Goal: Transaction & Acquisition: Purchase product/service

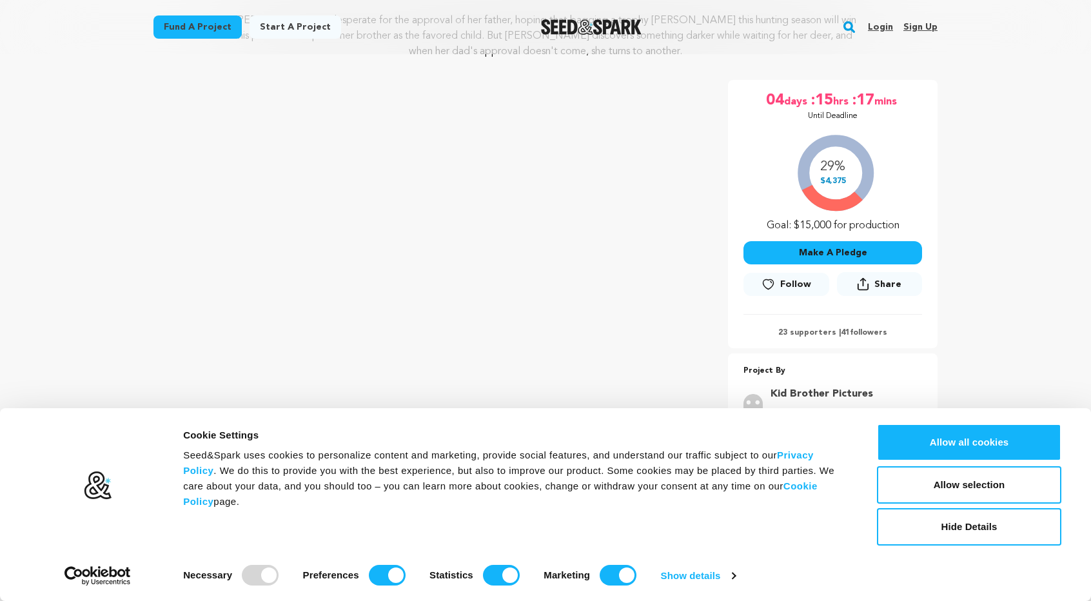
scroll to position [193, 0]
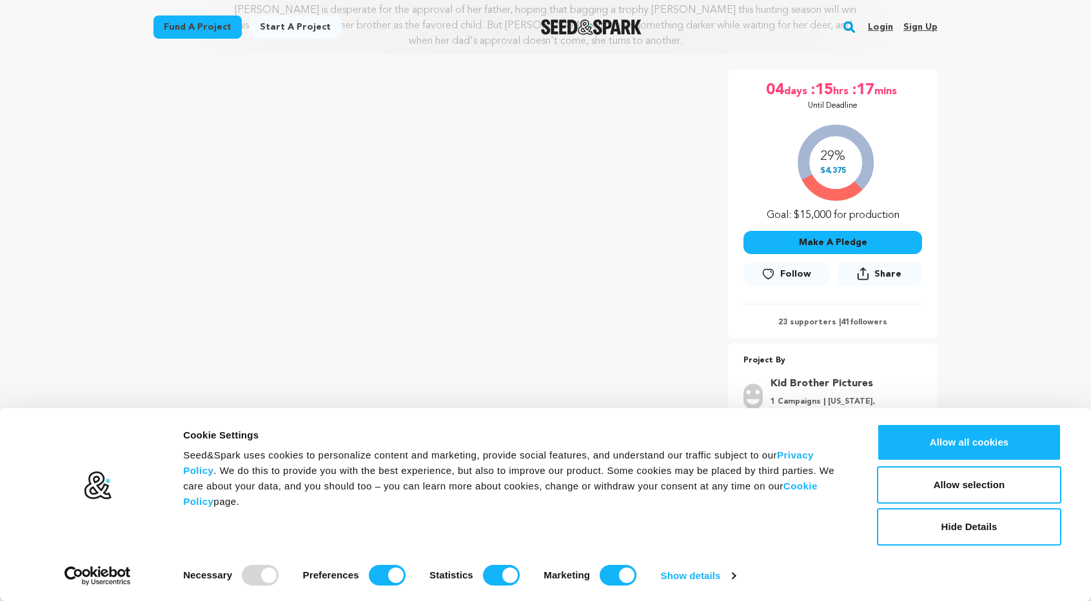
click at [819, 242] on button "Make A Pledge" at bounding box center [832, 242] width 179 height 23
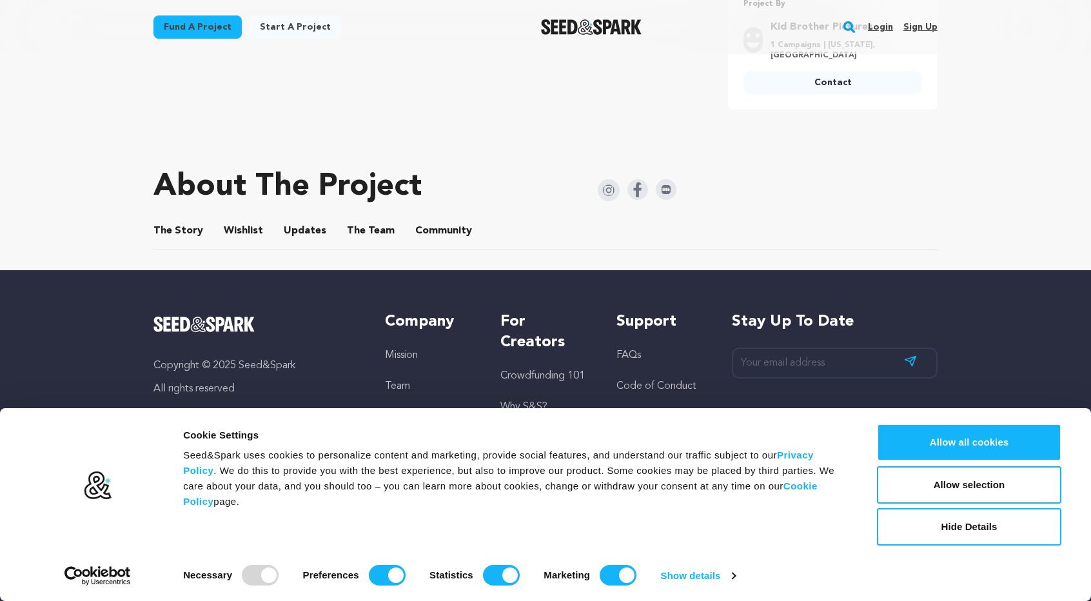
scroll to position [512, 0]
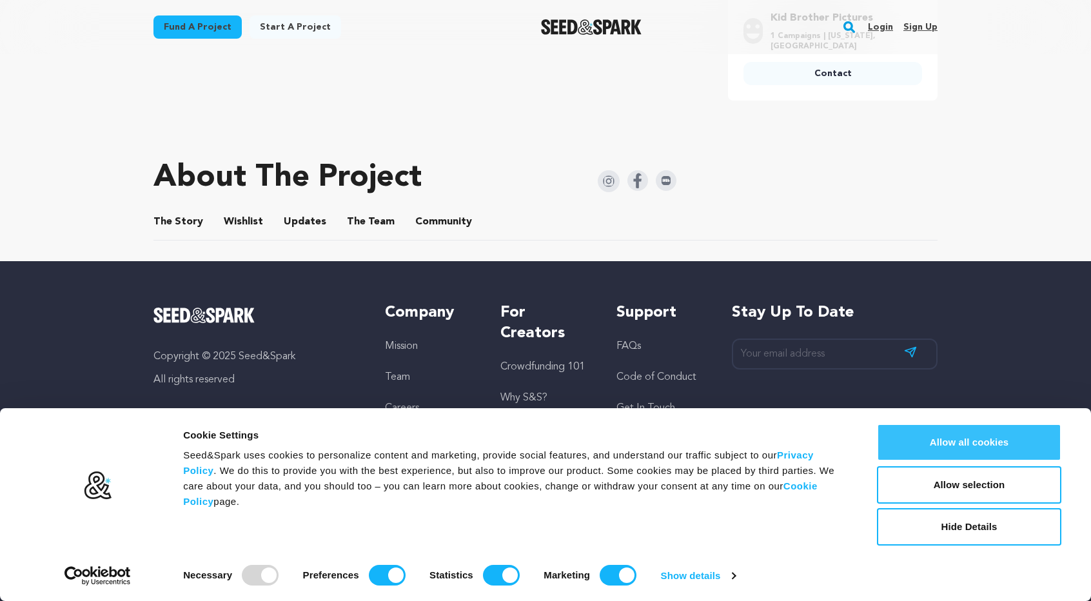
click at [956, 436] on button "Allow all cookies" at bounding box center [969, 441] width 184 height 37
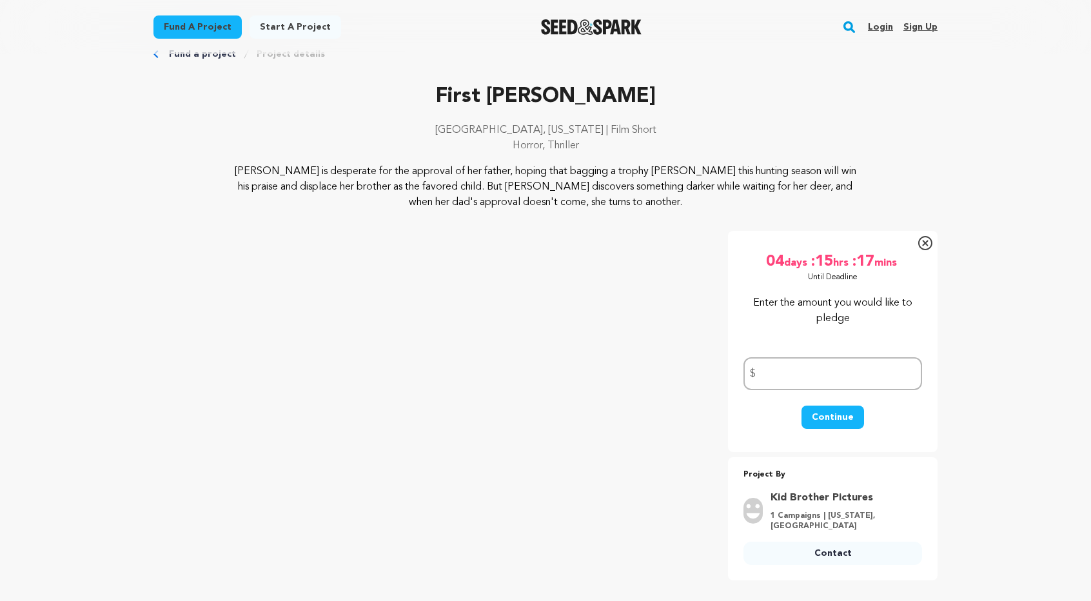
scroll to position [0, 0]
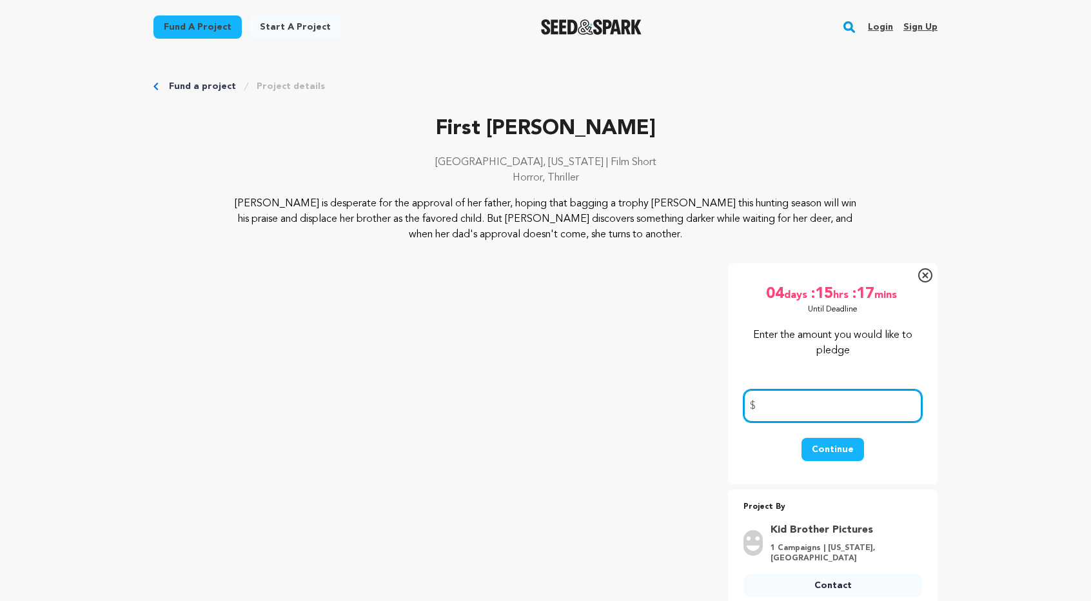
click at [824, 417] on input "number" at bounding box center [832, 405] width 179 height 33
type input "100"
click at [835, 438] on button "Continue" at bounding box center [832, 449] width 63 height 23
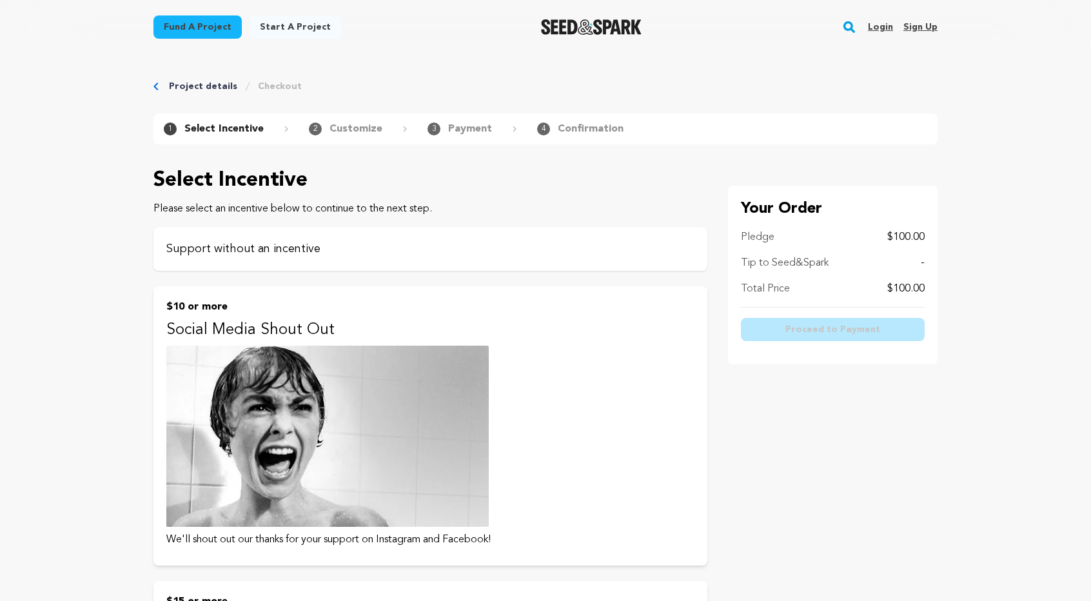
click at [328, 257] on p "Support without an incentive" at bounding box center [430, 249] width 528 height 18
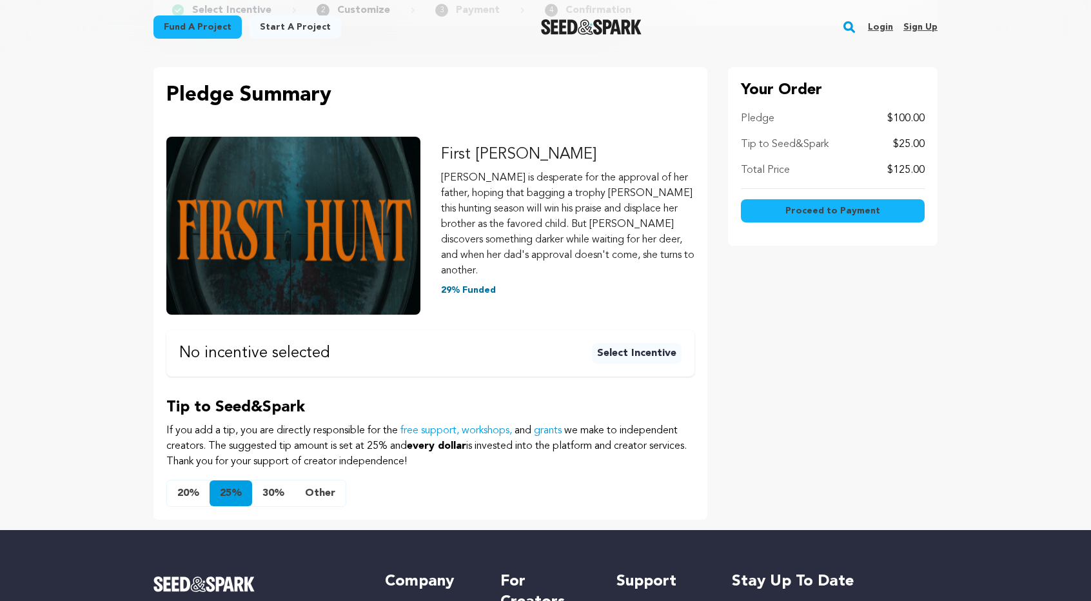
scroll to position [129, 0]
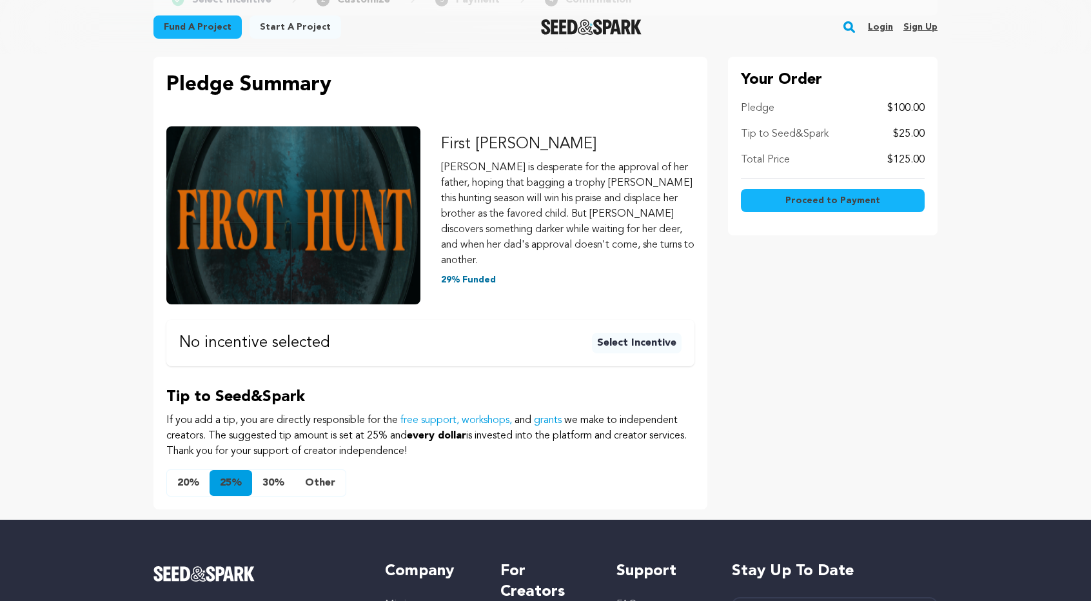
click at [318, 470] on button "Other" at bounding box center [320, 483] width 51 height 26
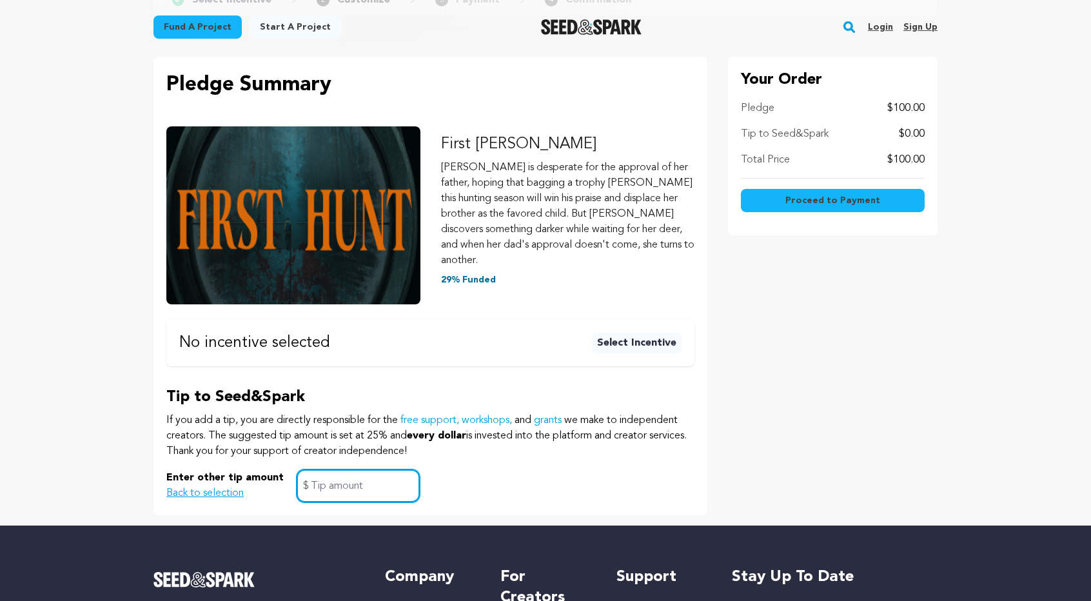
click at [329, 472] on input "text" at bounding box center [357, 485] width 123 height 33
type input "0"
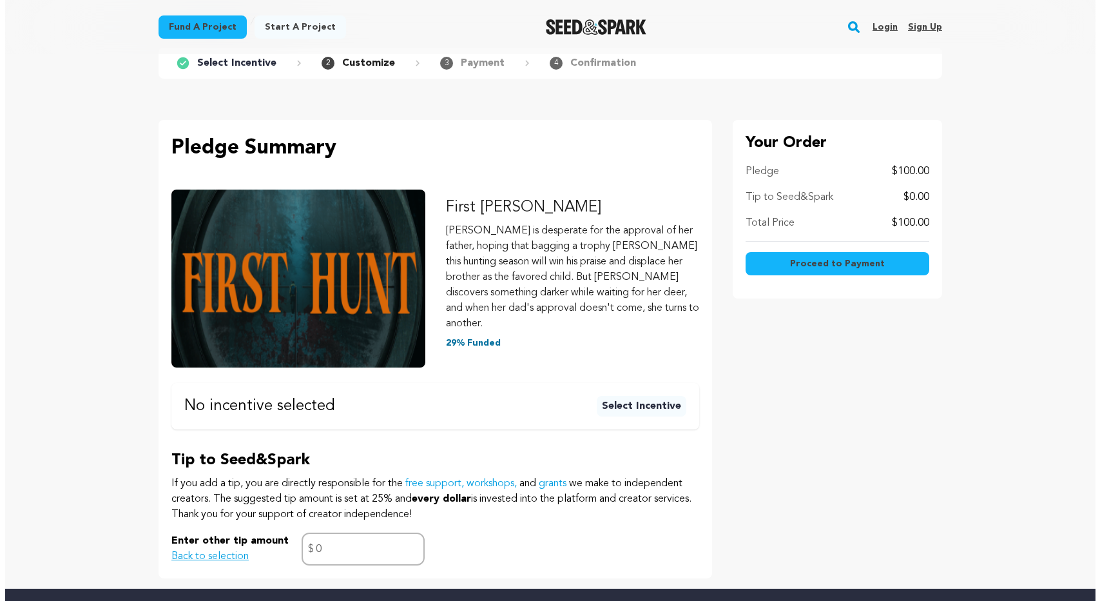
scroll to position [64, 0]
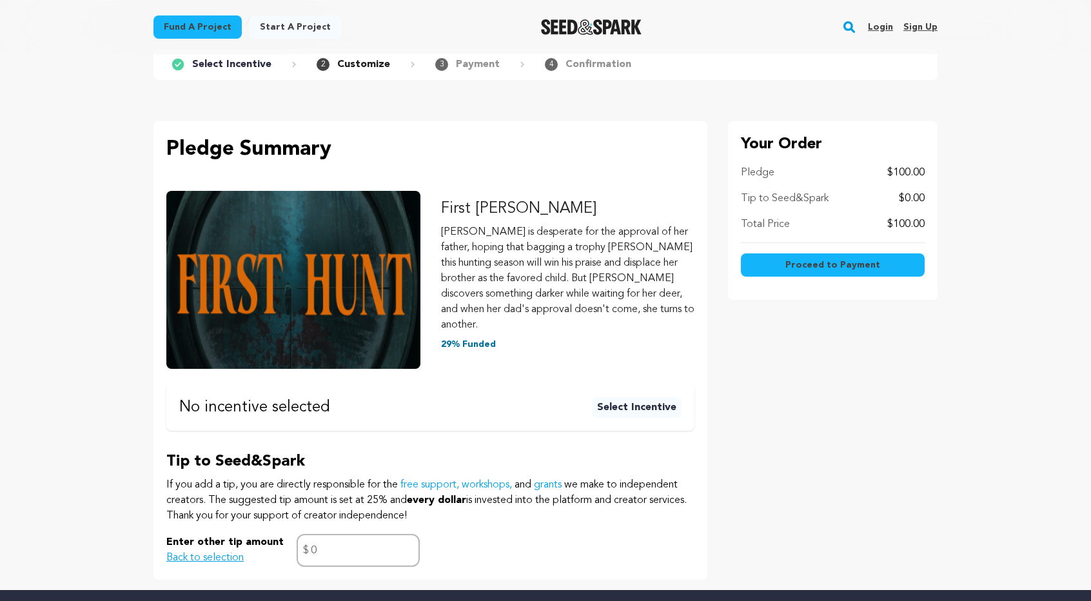
click at [807, 258] on span "Proceed to Payment" at bounding box center [832, 264] width 95 height 13
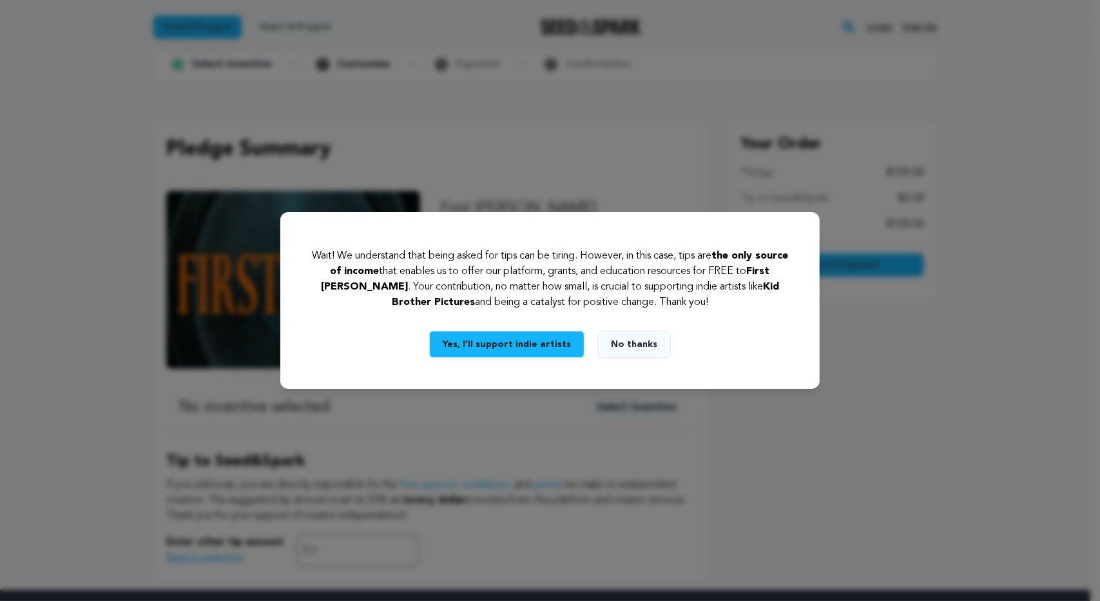
click at [623, 344] on button "No thanks" at bounding box center [633, 344] width 73 height 27
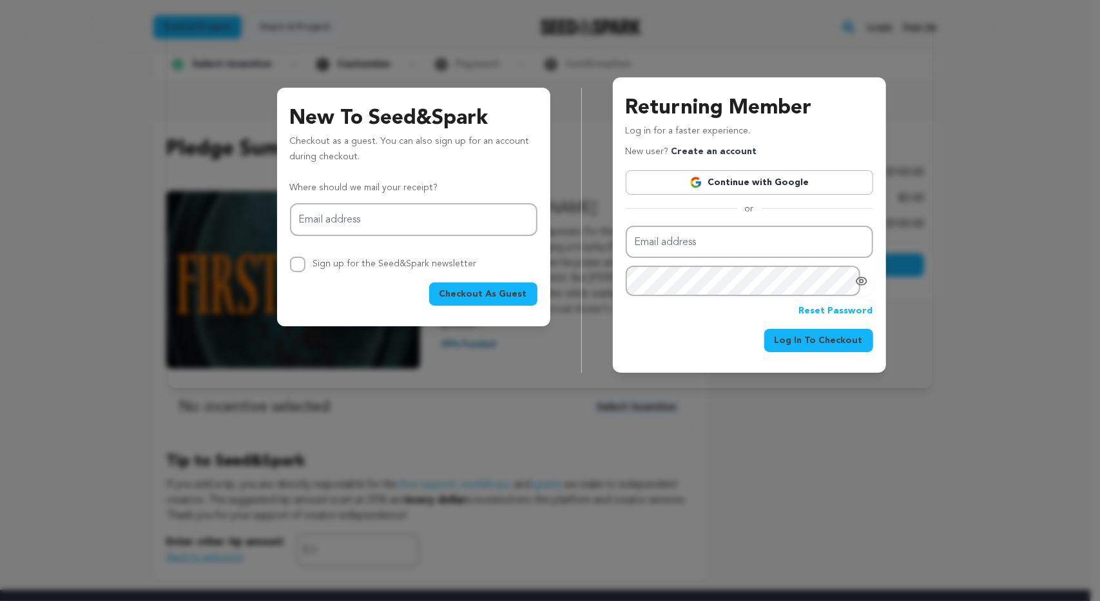
click at [131, 236] on div "New To Seed&Spark Checkout as a guest. You can also sign up for an account duri…" at bounding box center [550, 199] width 1100 height 398
click at [142, 233] on div "New To Seed&Spark Checkout as a guest. You can also sign up for an account duri…" at bounding box center [550, 199] width 1100 height 398
click at [144, 227] on div "New To Seed&Spark Checkout as a guest. You can also sign up for an account duri…" at bounding box center [550, 199] width 1100 height 398
click at [128, 353] on div "New To Seed&Spark Checkout as a guest. You can also sign up for an account duri…" at bounding box center [550, 199] width 1100 height 398
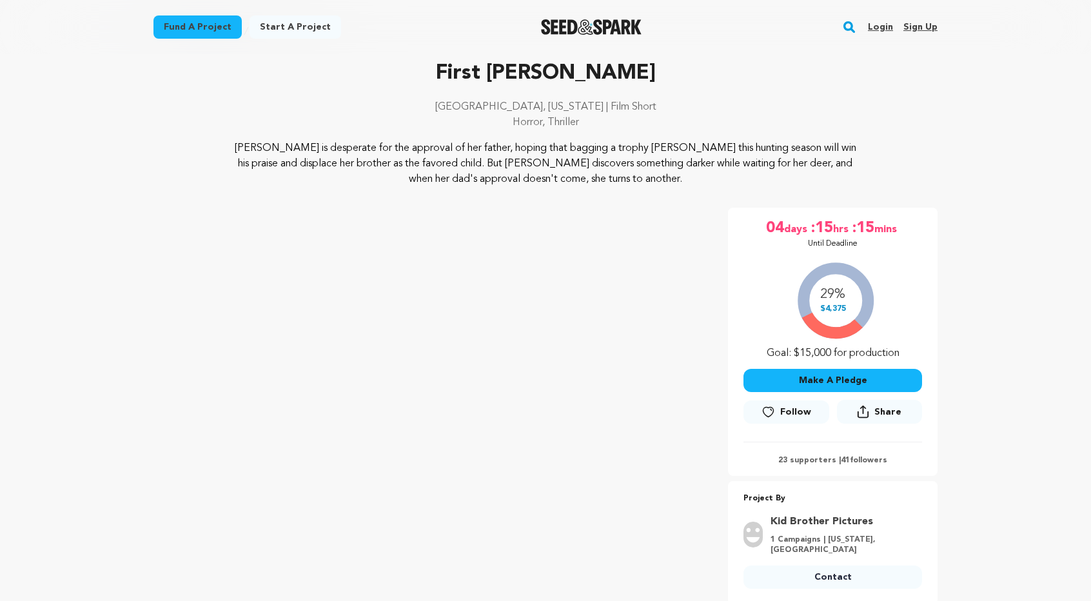
scroll to position [64, 0]
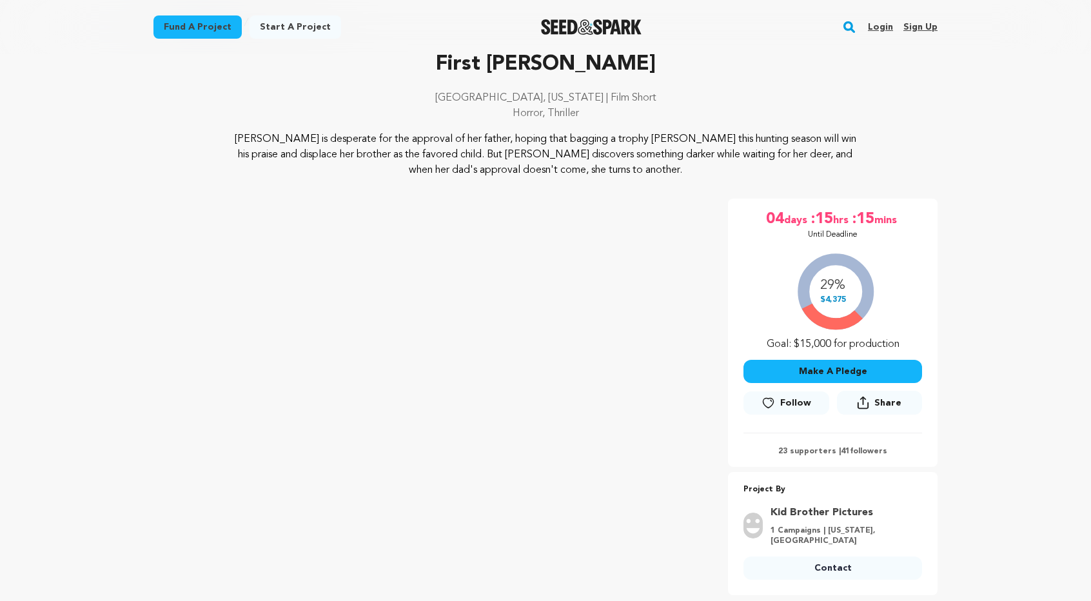
click at [798, 366] on button "Make A Pledge" at bounding box center [832, 371] width 179 height 23
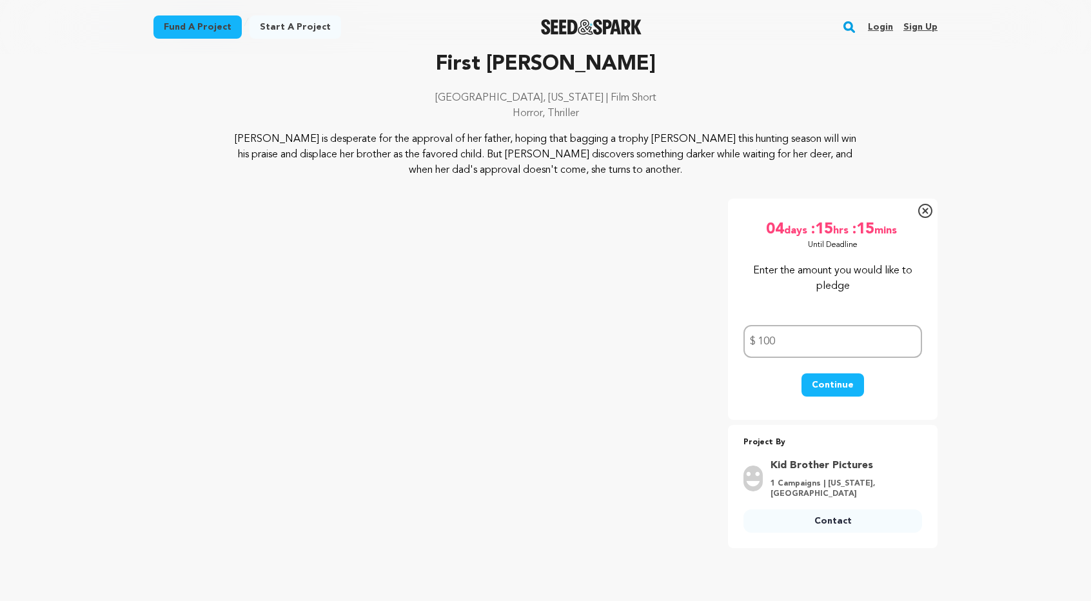
click at [837, 380] on button "Continue" at bounding box center [832, 384] width 63 height 23
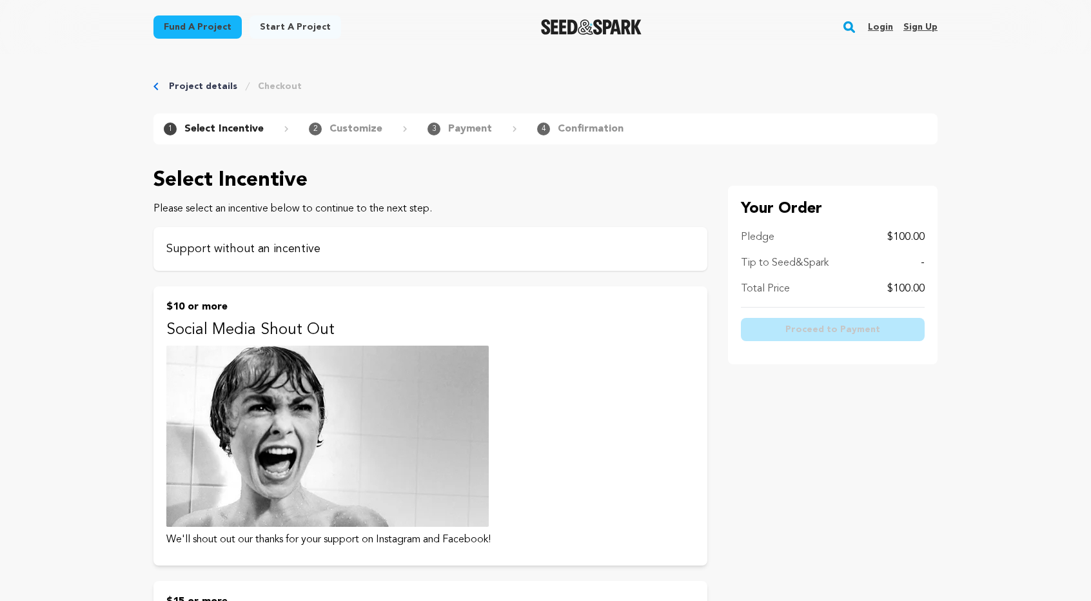
click at [389, 240] on p "Support without an incentive" at bounding box center [430, 249] width 528 height 18
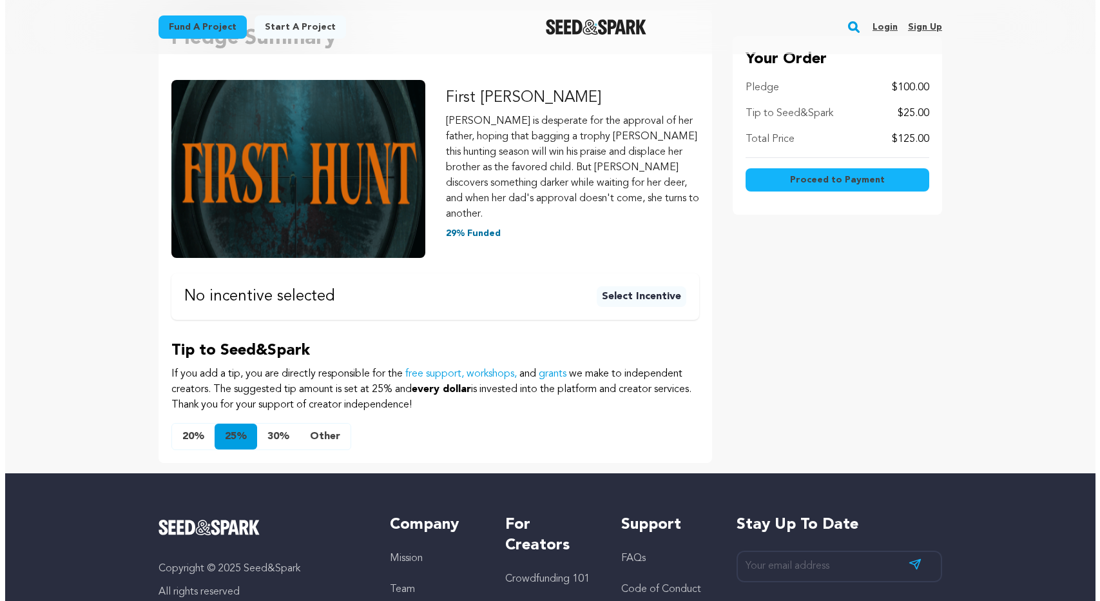
scroll to position [193, 0]
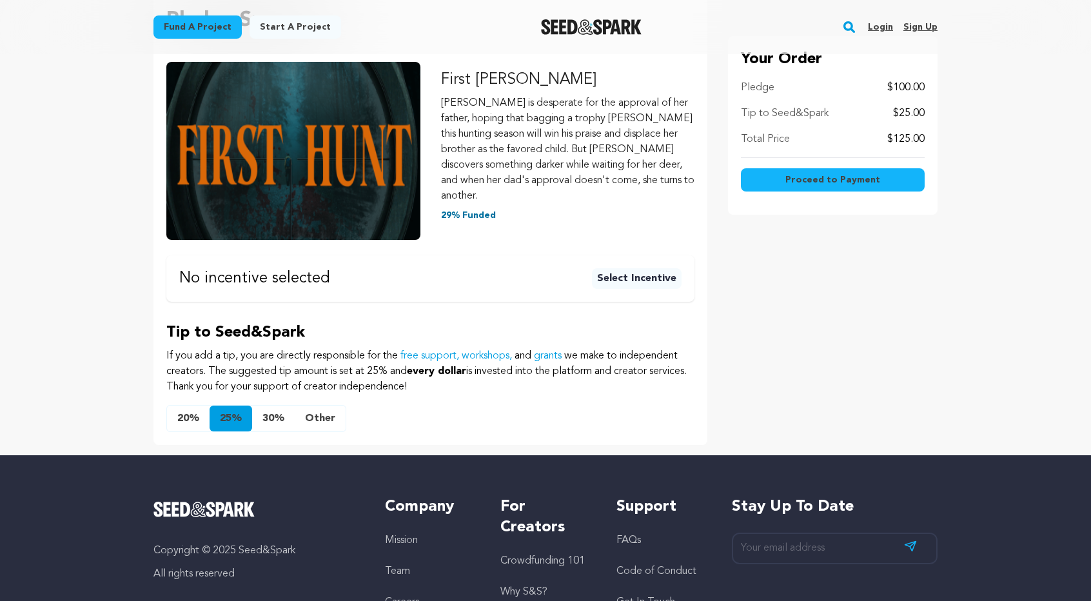
click at [313, 405] on button "Other" at bounding box center [320, 418] width 51 height 26
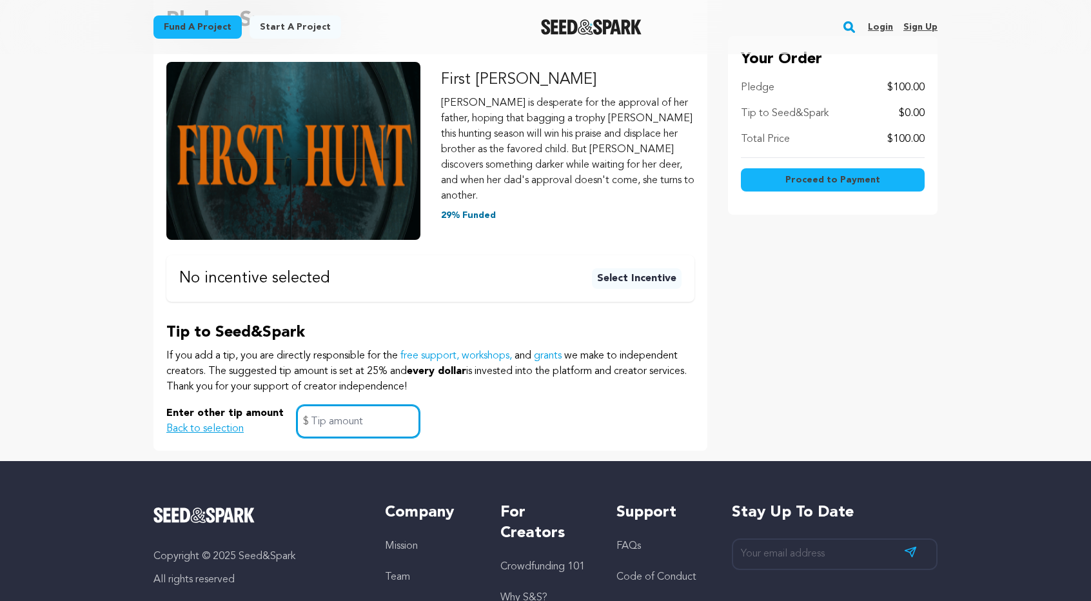
click at [338, 405] on input "text" at bounding box center [357, 421] width 123 height 33
type input "0"
click at [846, 184] on span "Proceed to Payment" at bounding box center [832, 179] width 95 height 13
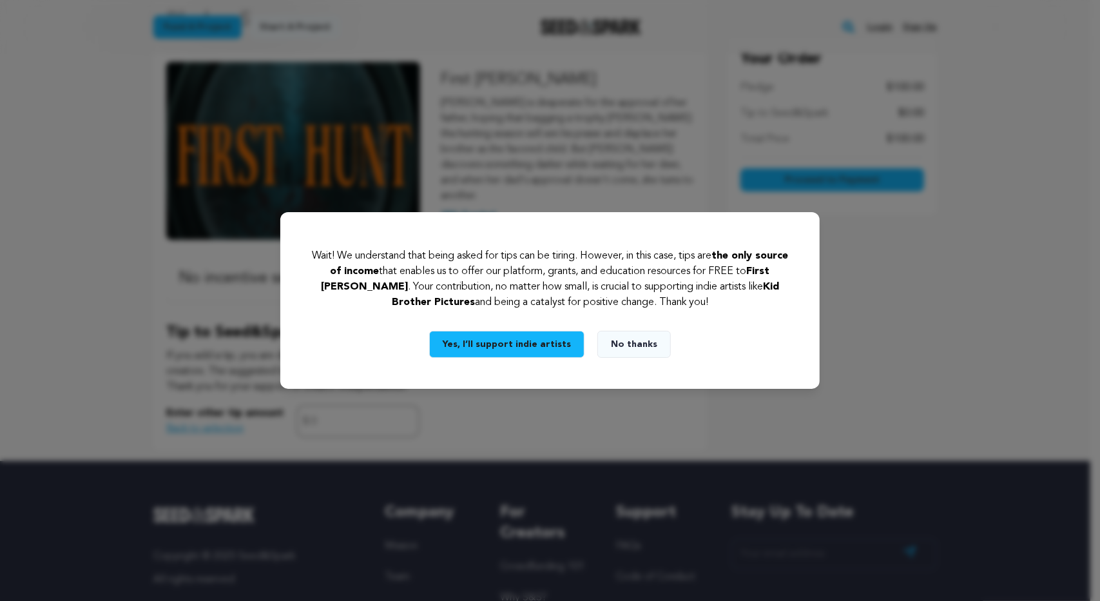
click at [634, 347] on button "No thanks" at bounding box center [633, 344] width 73 height 27
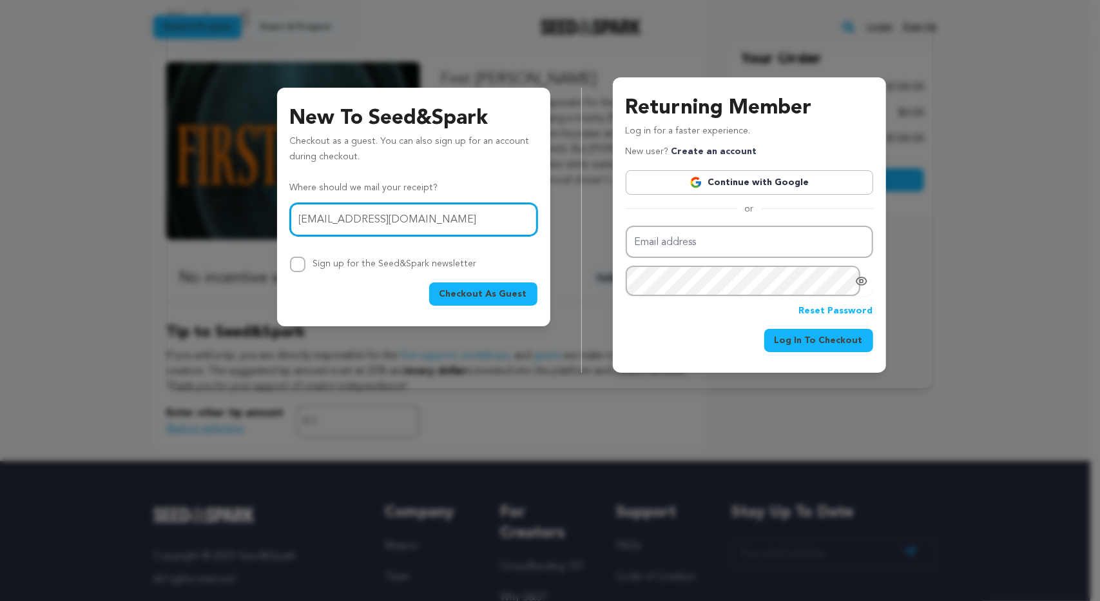
type input "marclawson3@gmail.com"
click at [491, 295] on span "Checkout As Guest" at bounding box center [484, 293] width 88 height 13
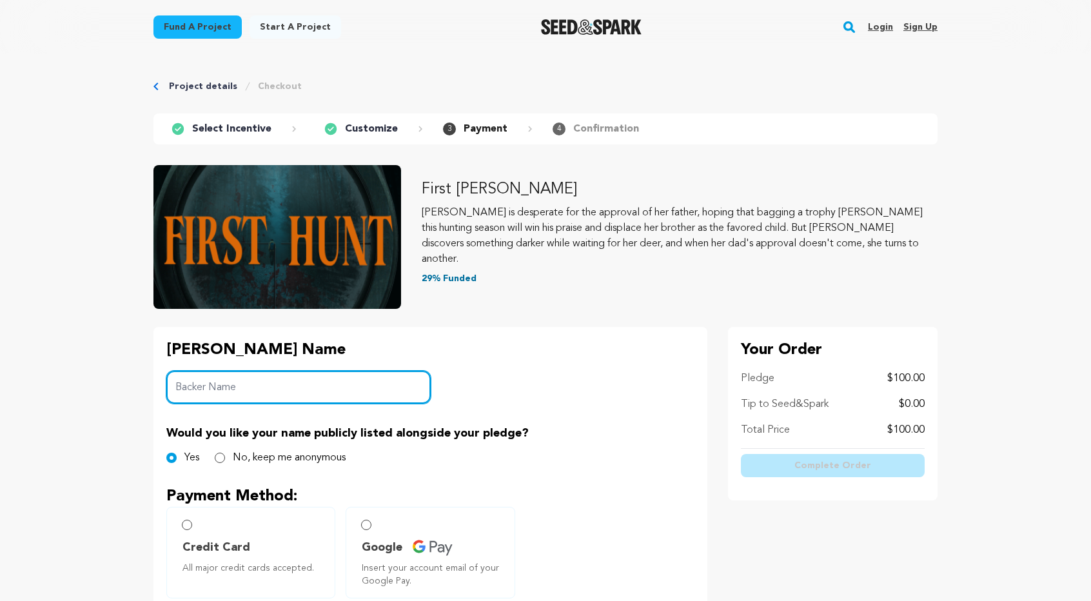
click at [216, 389] on input "Backer Name" at bounding box center [298, 387] width 264 height 33
type input "[PERSON_NAME]"
click at [222, 460] on input "No, keep me anonymous" at bounding box center [220, 457] width 10 height 10
radio input "true"
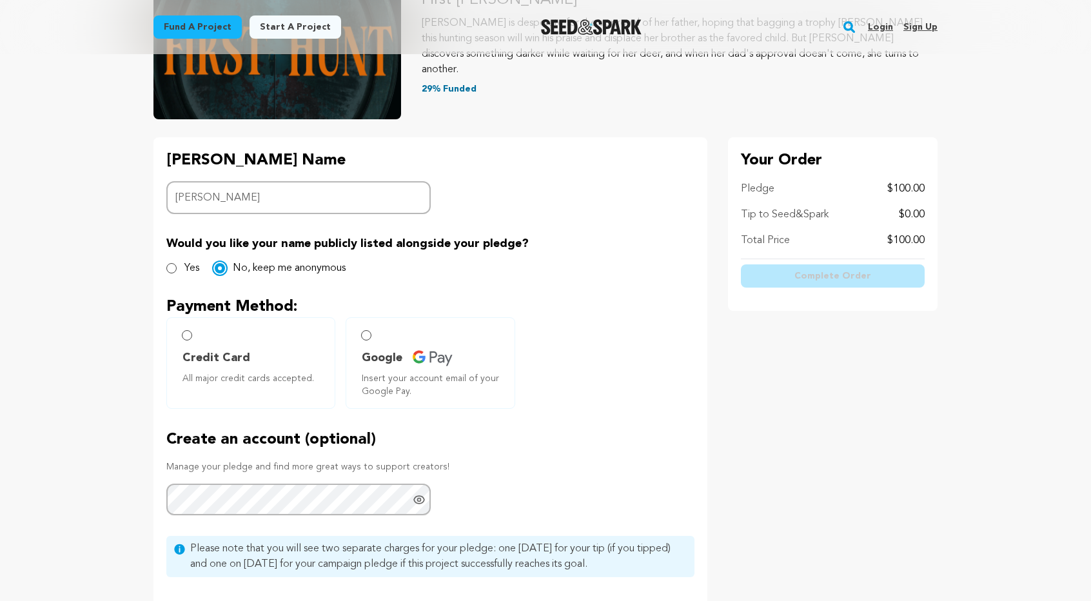
scroll to position [193, 0]
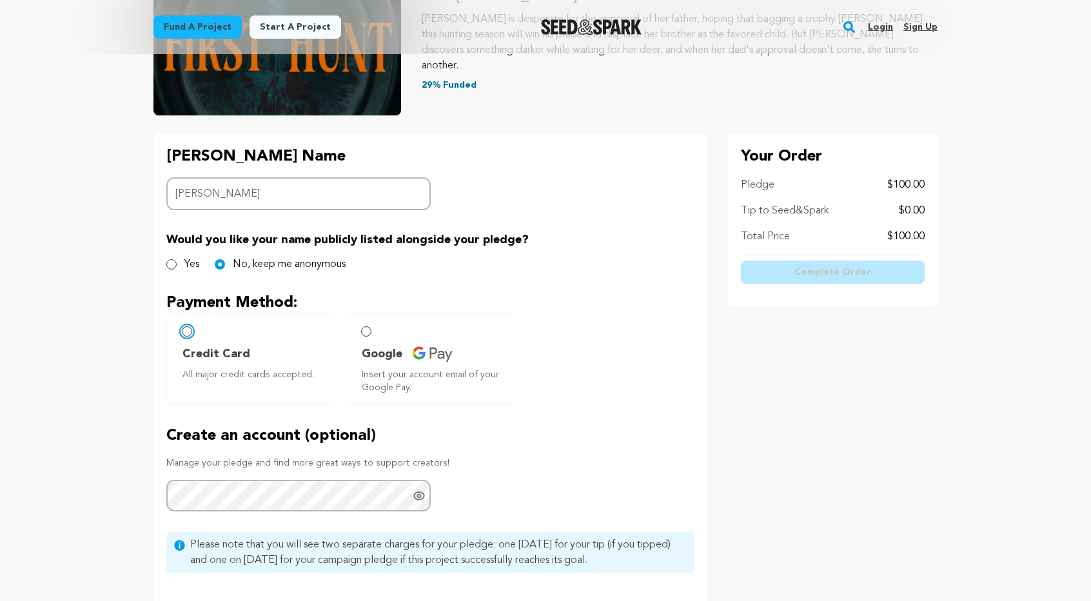
click at [186, 333] on input "Credit Card All major credit cards accepted." at bounding box center [187, 331] width 10 height 10
radio input "false"
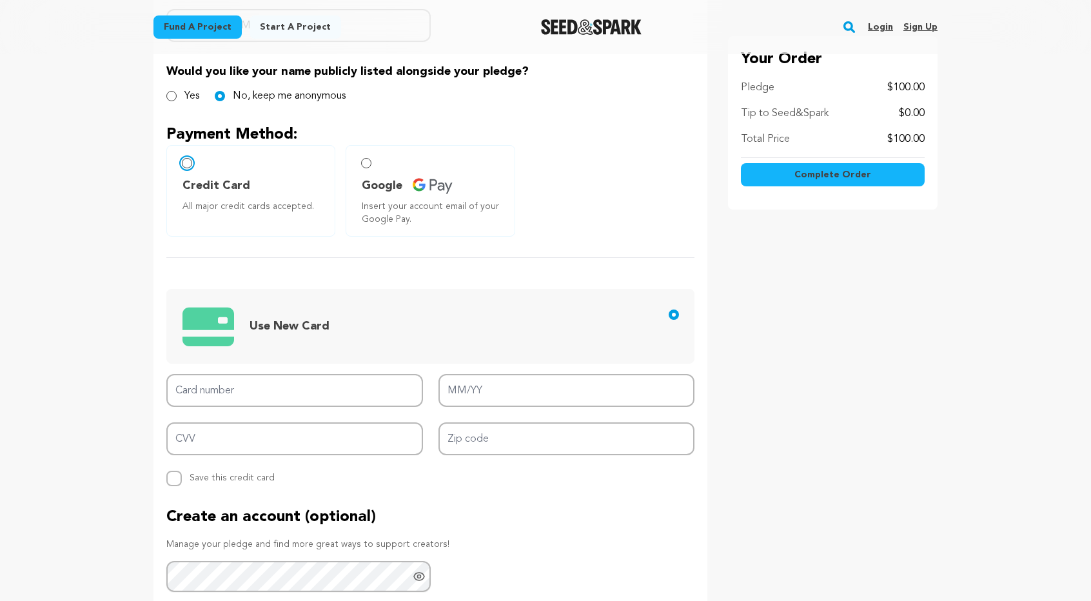
scroll to position [387, 0]
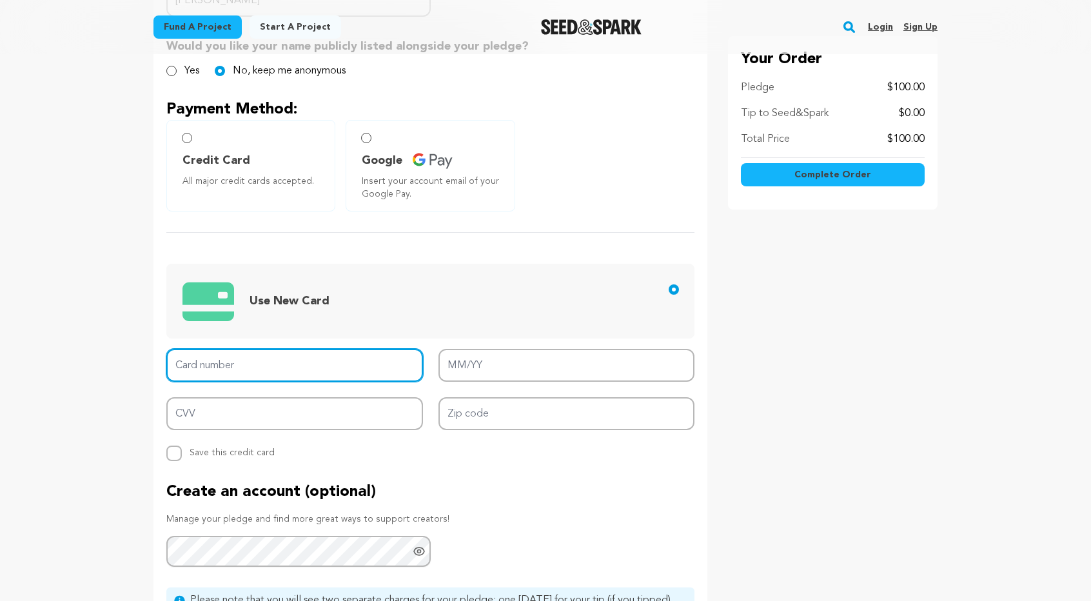
click at [250, 371] on input "Card number" at bounding box center [294, 365] width 257 height 33
type input "3722 4127 3732 008"
type input "09/27"
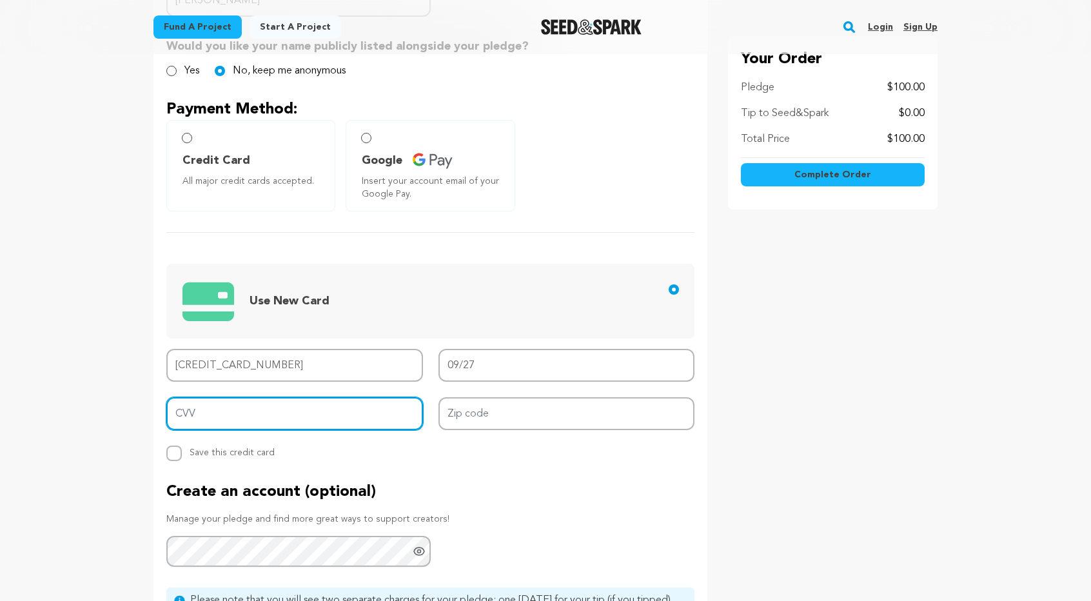
type input "5296"
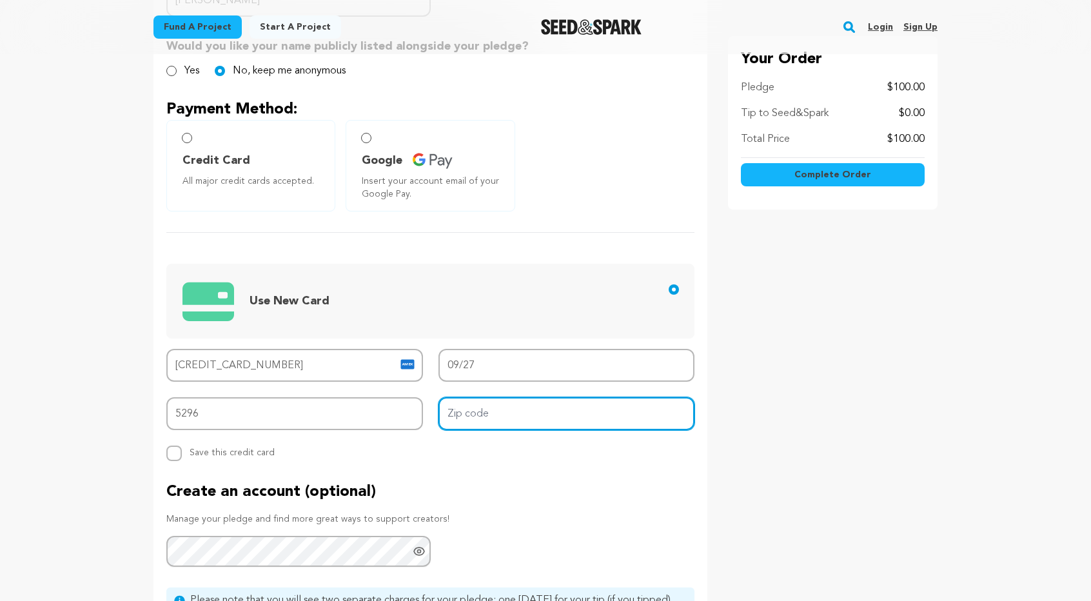
click at [505, 411] on input "Zip code" at bounding box center [566, 413] width 257 height 33
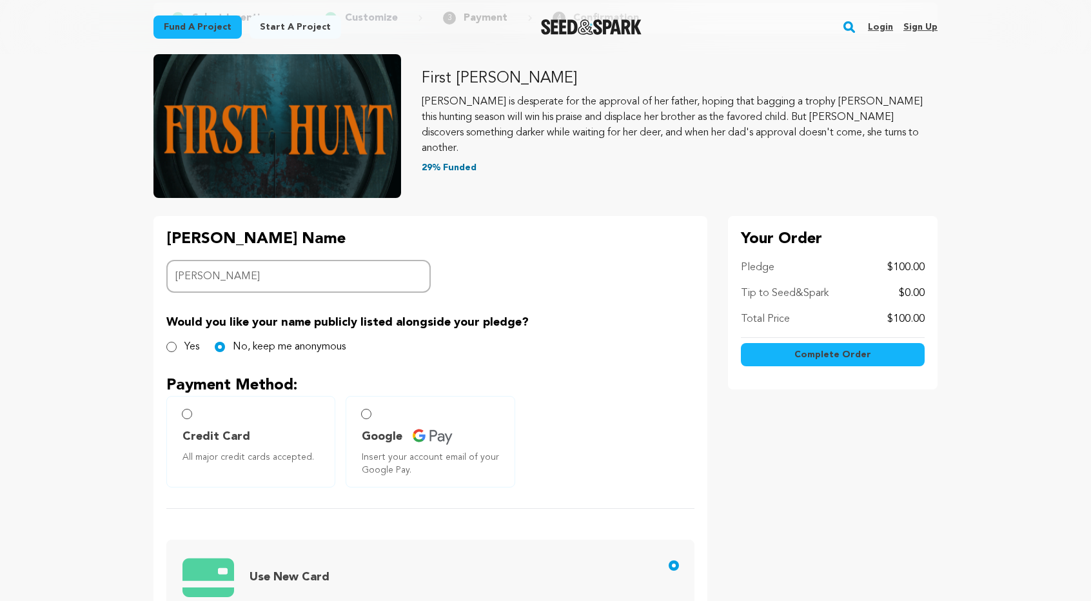
scroll to position [129, 0]
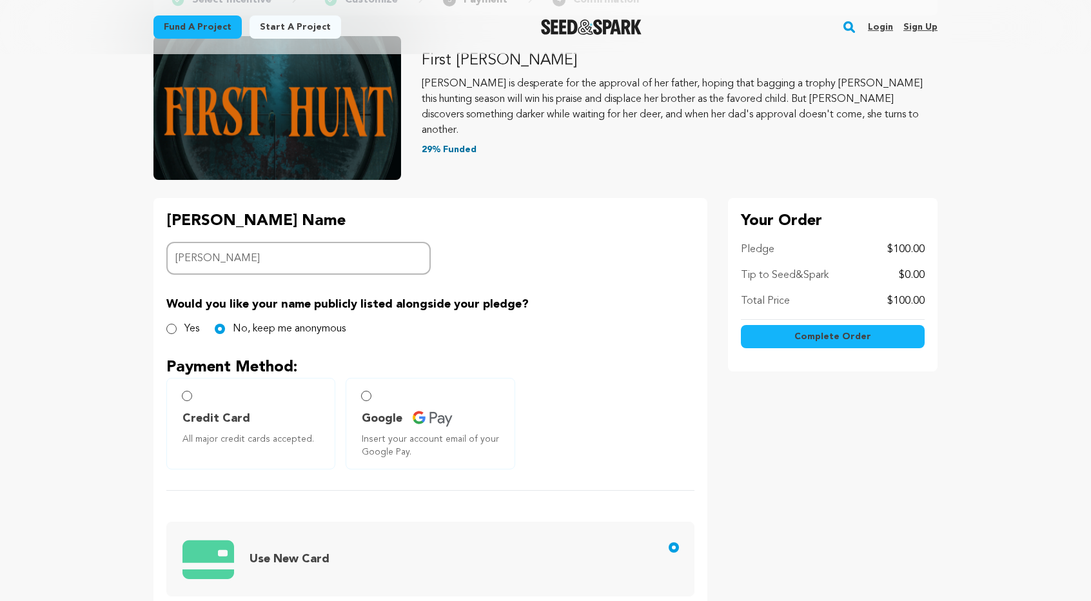
type input "90046"
click at [824, 333] on span "Complete Order" at bounding box center [832, 336] width 77 height 13
